Goal: Task Accomplishment & Management: Use online tool/utility

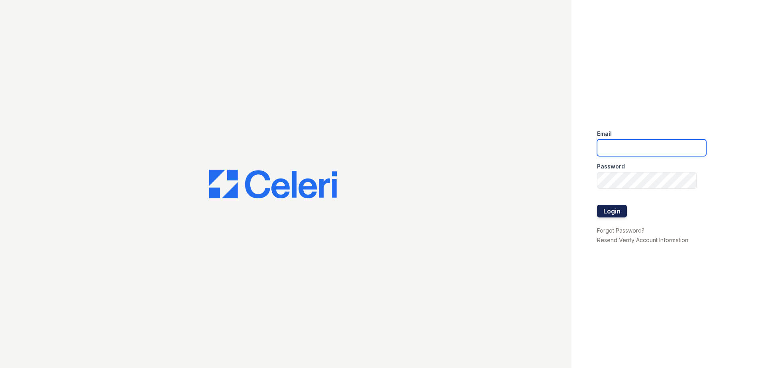
type input "[EMAIL_ADDRESS][DOMAIN_NAME]"
click at [607, 208] on button "Login" at bounding box center [612, 211] width 30 height 13
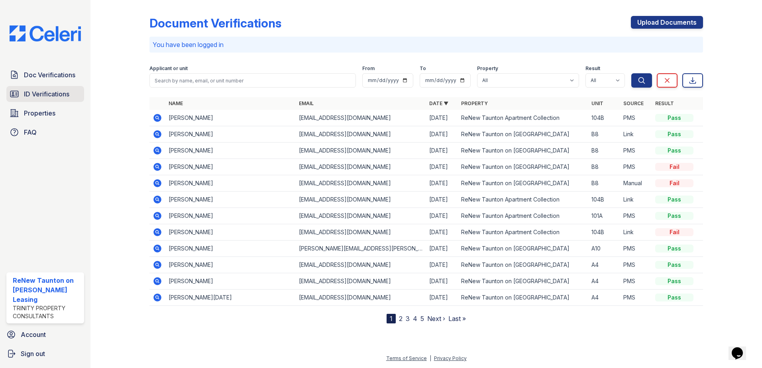
click at [49, 101] on link "ID Verifications" at bounding box center [45, 94] width 78 height 16
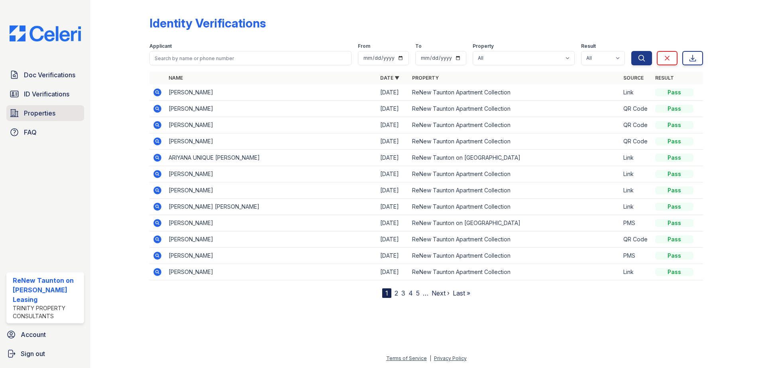
click at [47, 114] on span "Properties" at bounding box center [40, 113] width 32 height 10
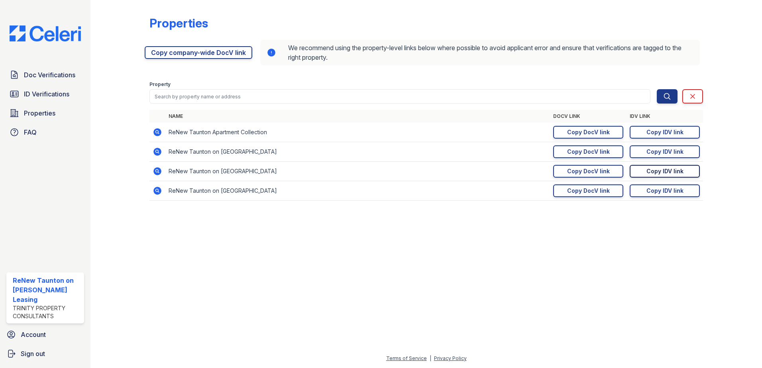
click at [648, 173] on div "Copy IDV link" at bounding box center [665, 171] width 37 height 8
click at [645, 172] on link "Copy IDV link Copy link" at bounding box center [665, 171] width 70 height 13
click at [589, 172] on div "Copy DocV link" at bounding box center [588, 171] width 43 height 8
